Goal: Information Seeking & Learning: Learn about a topic

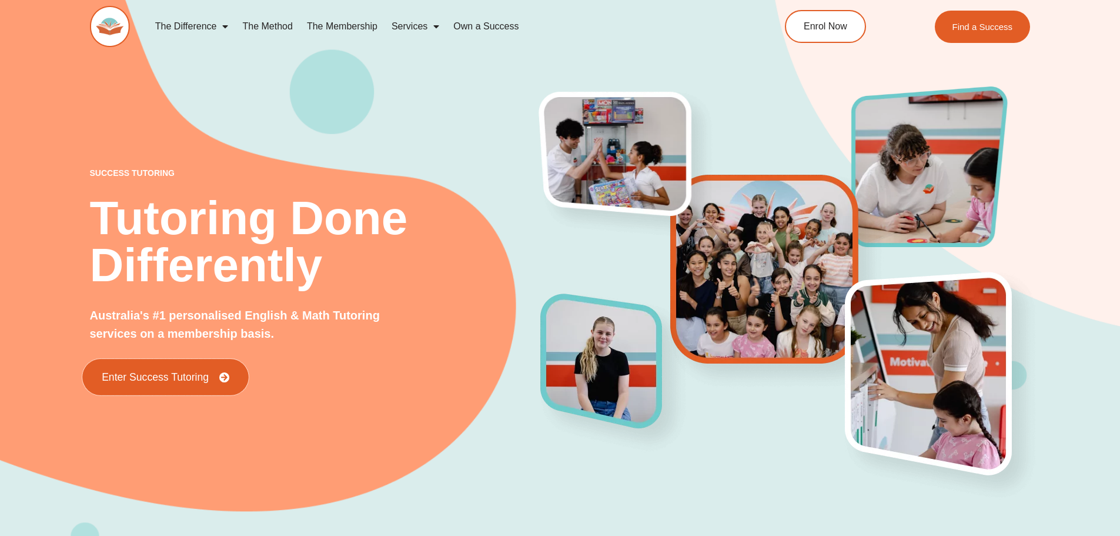
click at [175, 384] on link "Enter Success Tutoring" at bounding box center [165, 377] width 166 height 36
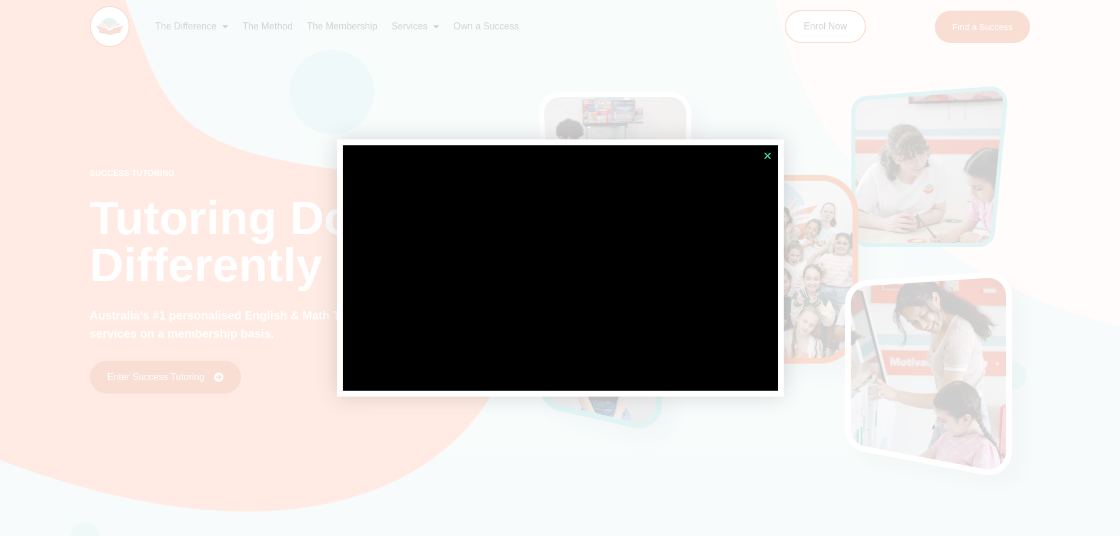
click at [768, 156] on icon "Close" at bounding box center [767, 155] width 9 height 9
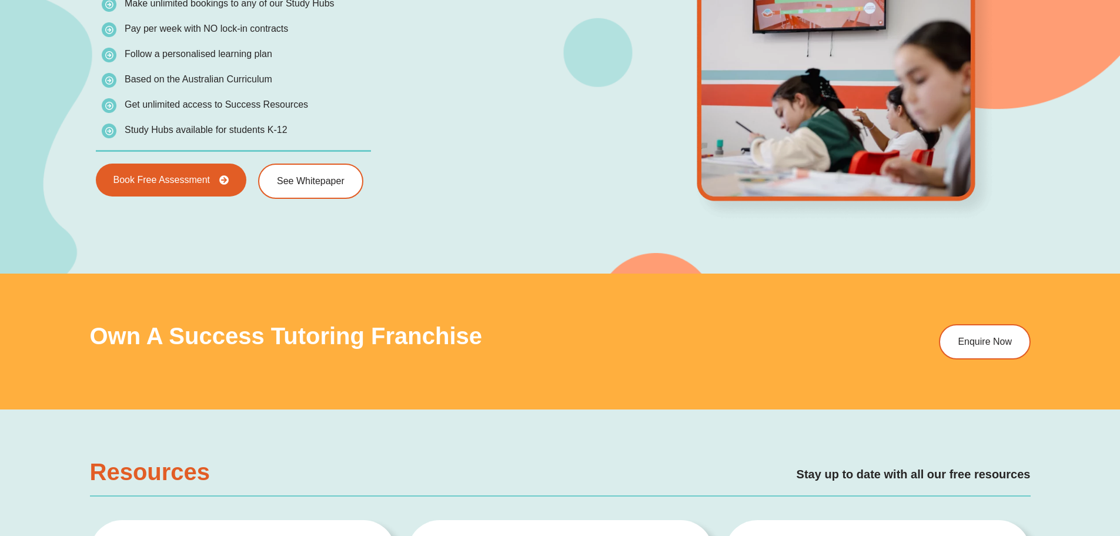
scroll to position [1822, 0]
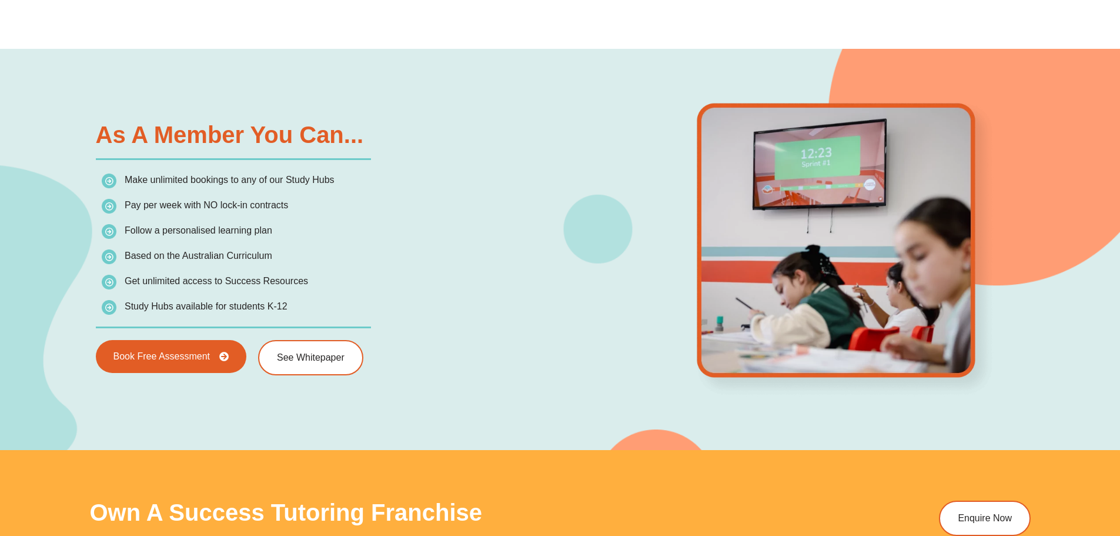
drag, startPoint x: 126, startPoint y: 179, endPoint x: 393, endPoint y: 297, distance: 291.6
click at [393, 297] on ul "Make unlimited bookings to any of our Study Hubs Pay per week with NO lock-in c…" at bounding box center [328, 243] width 453 height 143
click at [447, 305] on li "Study Hubs available for students K-12" at bounding box center [328, 306] width 453 height 16
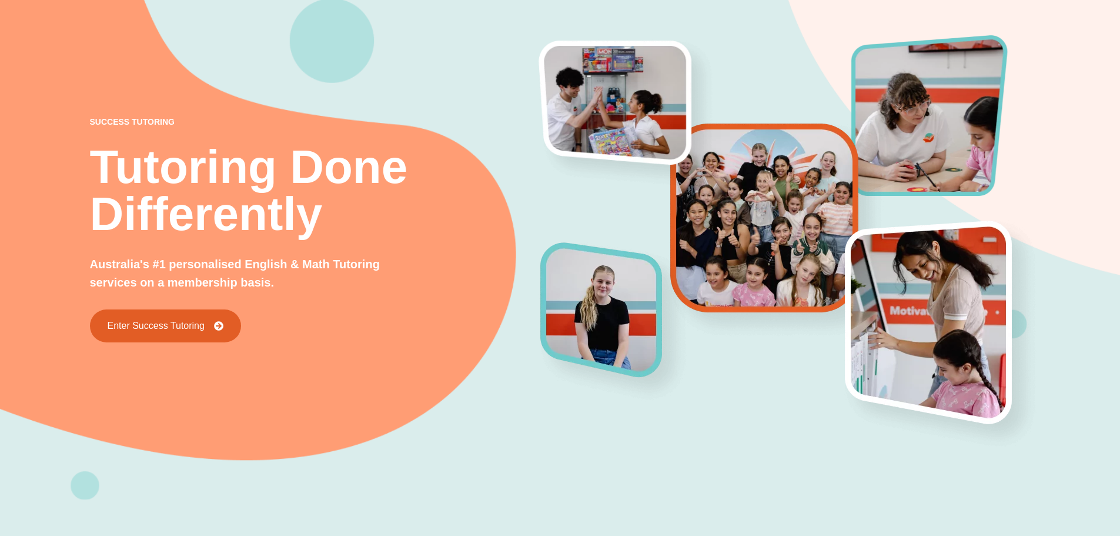
scroll to position [0, 0]
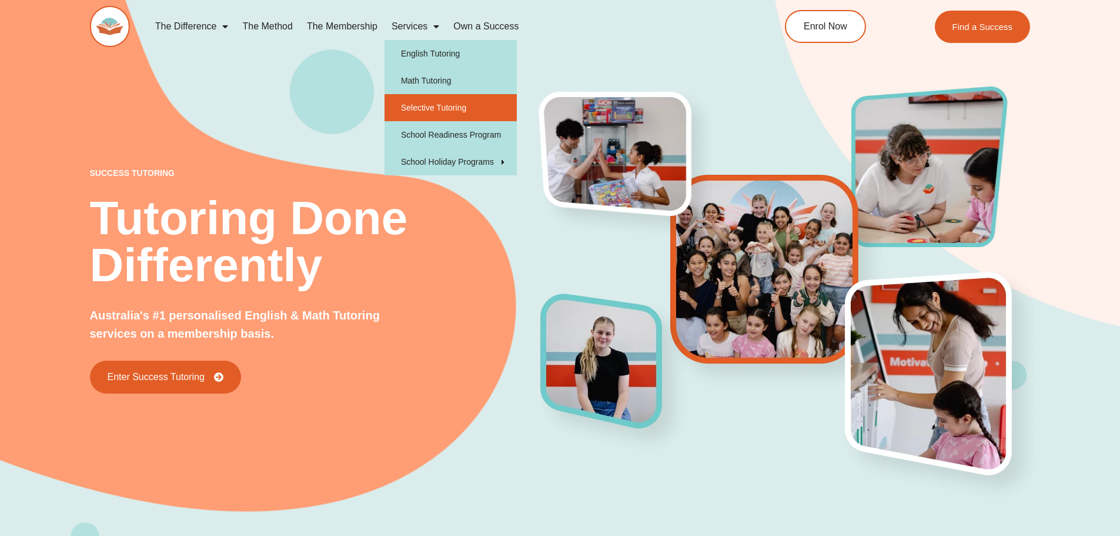
click at [446, 106] on link "Selective Tutoring" at bounding box center [450, 107] width 132 height 27
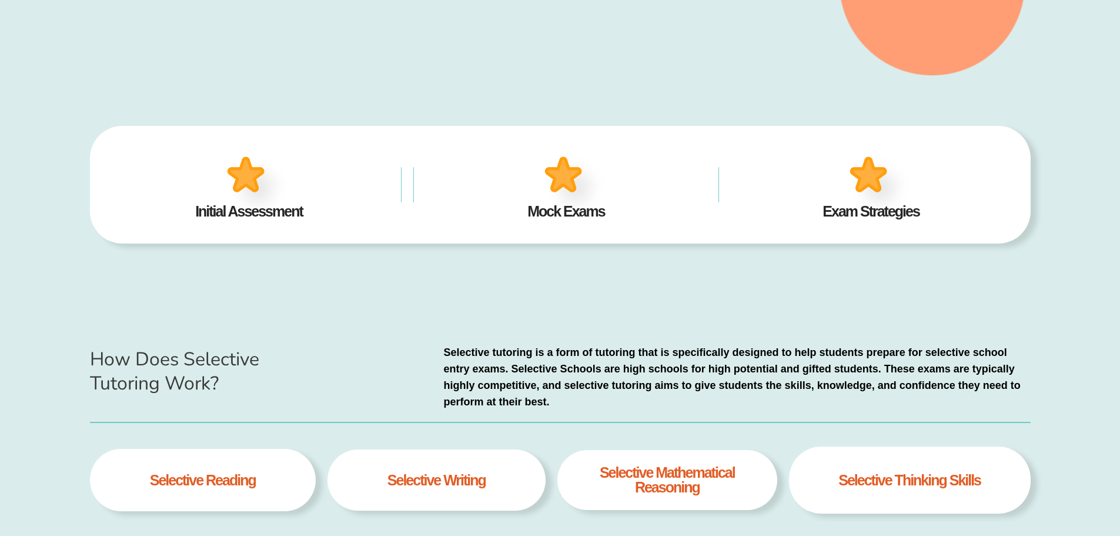
scroll to position [195, 0]
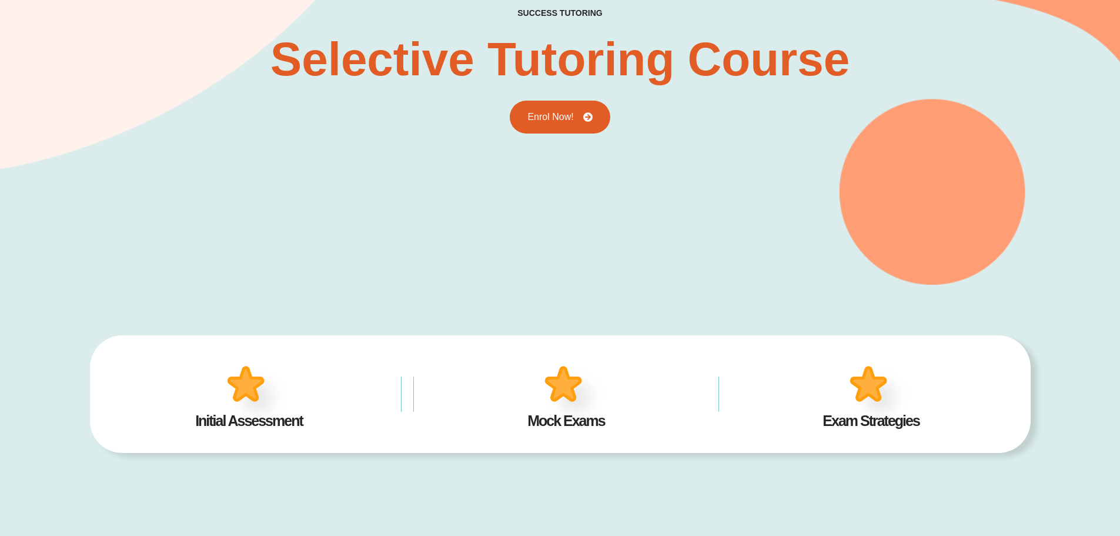
type input "*"
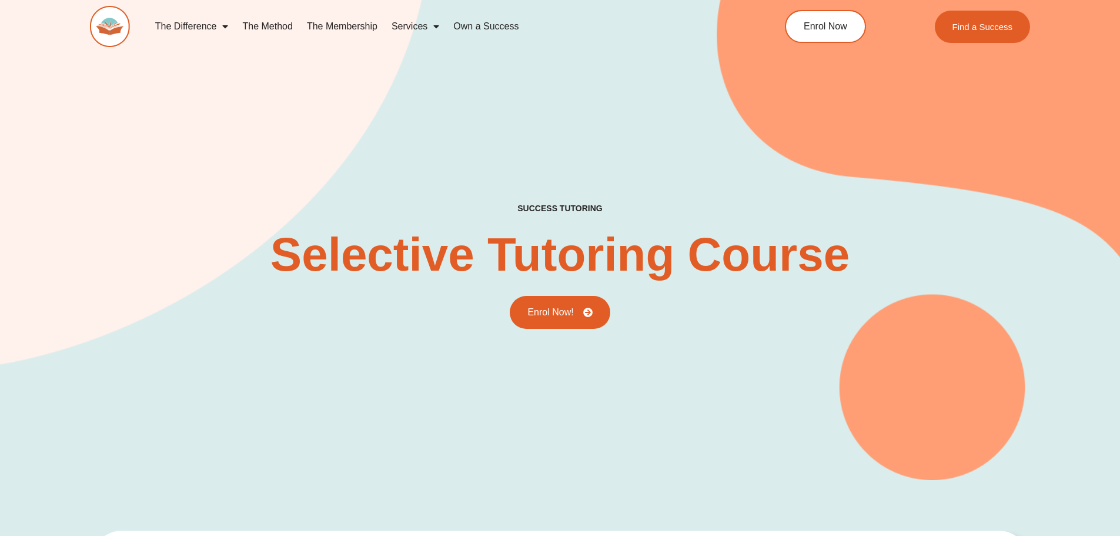
click at [654, 152] on div "success tutoring Selective Tutoring Course Enrol Now!" at bounding box center [560, 221] width 941 height 518
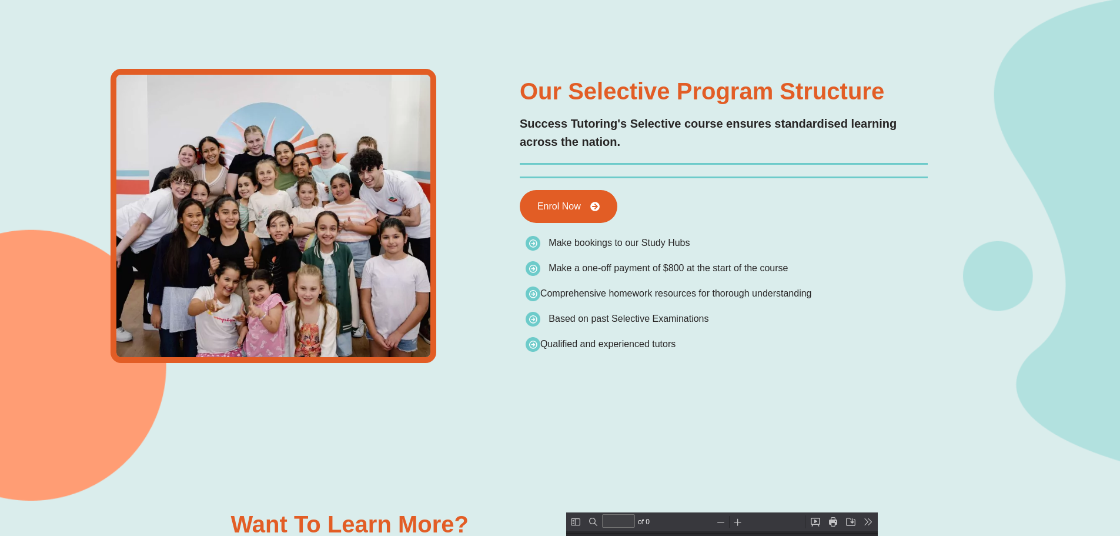
scroll to position [0, 0]
type input "*"
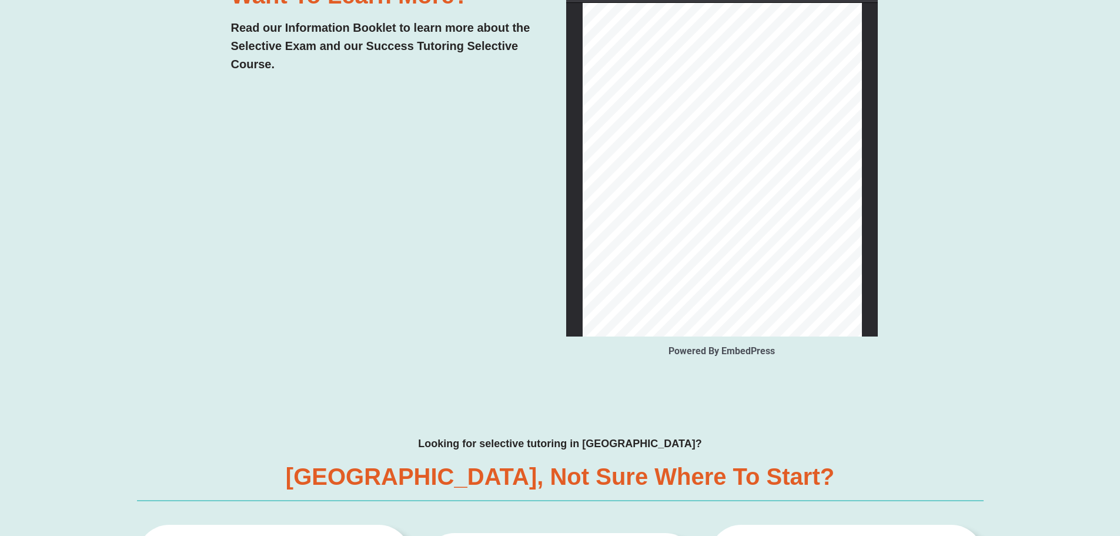
scroll to position [3115, 0]
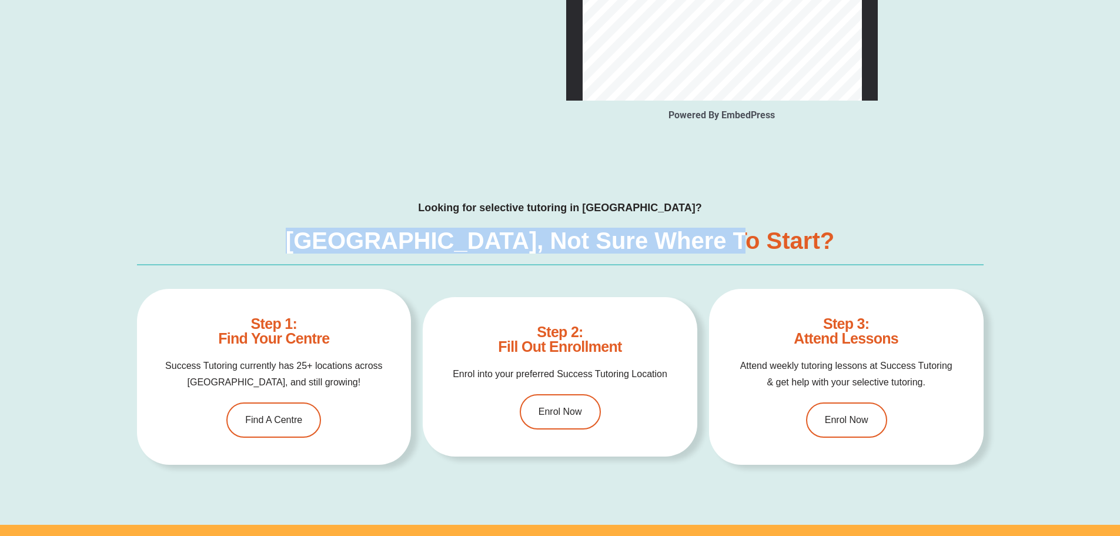
drag, startPoint x: 367, startPoint y: 235, endPoint x: 773, endPoint y: 235, distance: 406.2
click at [773, 235] on div "[GEOGRAPHIC_DATA], Not Sure Where to Start?" at bounding box center [560, 241] width 846 height 24
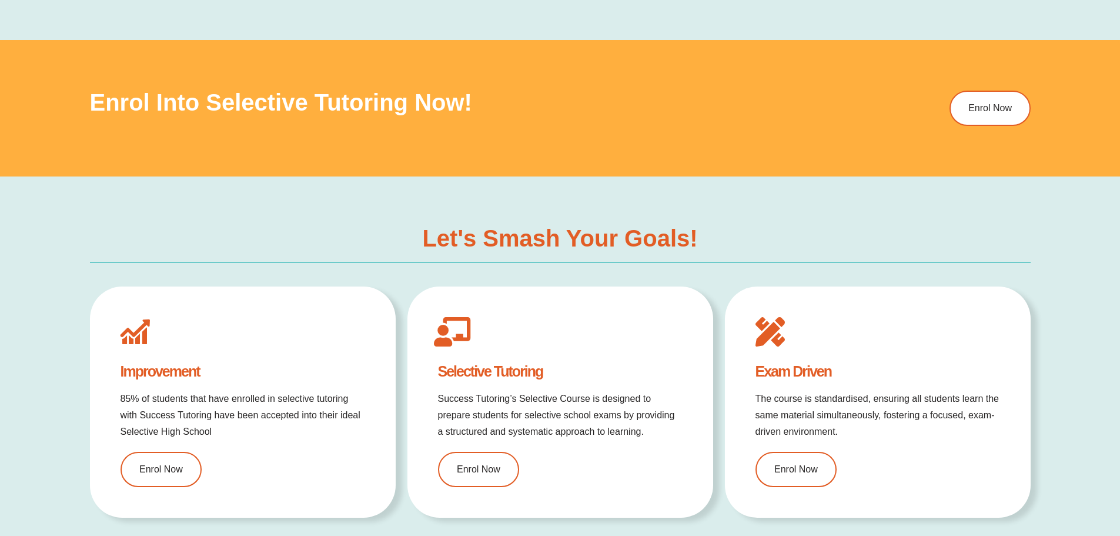
scroll to position [588, 0]
